Goal: Obtain resource: Obtain resource

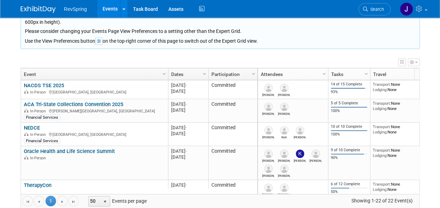
scroll to position [42, 0]
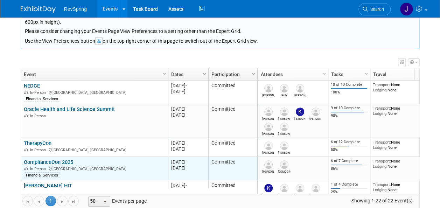
click at [57, 159] on link "ComplianceCon 2025" at bounding box center [48, 162] width 49 height 6
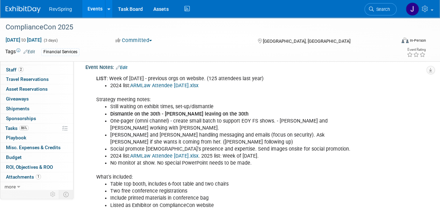
scroll to position [140, 0]
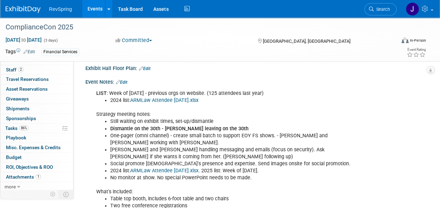
drag, startPoint x: 91, startPoint y: 90, endPoint x: 271, endPoint y: 174, distance: 198.8
click at [271, 174] on div "LIST : Week of Sept 8 - previous orgs on website. (125 attendees last year) 202…" at bounding box center [224, 163] width 267 height 155
copy div "LIST : Week of Sept 8 - previous orgs on website. (125 attendees last year) 202…"
